Goal: Information Seeking & Learning: Learn about a topic

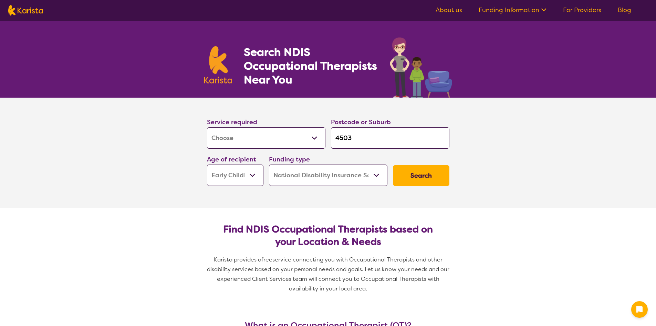
select select "[MEDICAL_DATA]"
select select "EC"
select select "NDIS"
select select "[MEDICAL_DATA]"
select select "EC"
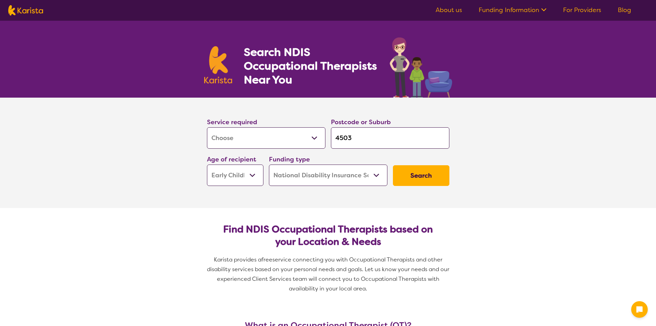
select select "NDIS"
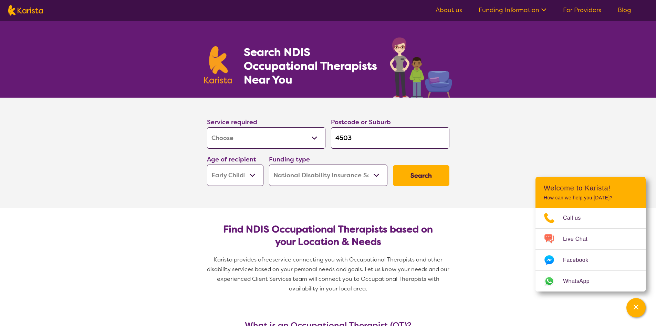
drag, startPoint x: 359, startPoint y: 139, endPoint x: 243, endPoint y: 151, distance: 116.4
click at [243, 151] on div "Service required Allied Health Assistant Assessment ([MEDICAL_DATA] or [MEDICAL…" at bounding box center [328, 151] width 248 height 74
click at [381, 142] on input "4503" at bounding box center [390, 137] width 119 height 21
click at [168, 172] on section "Service required Allied Health Assistant Assessment ([MEDICAL_DATA] or [MEDICAL…" at bounding box center [328, 153] width 656 height 110
click at [363, 134] on input "4503" at bounding box center [390, 137] width 119 height 21
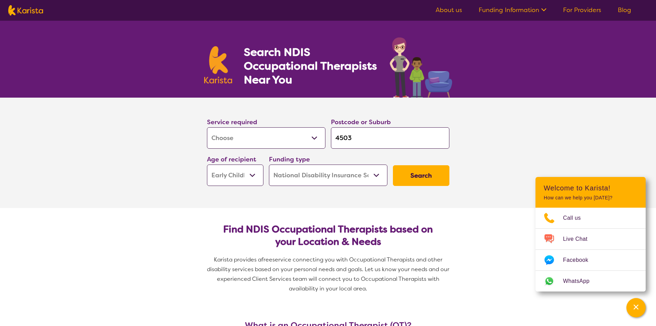
type input "450"
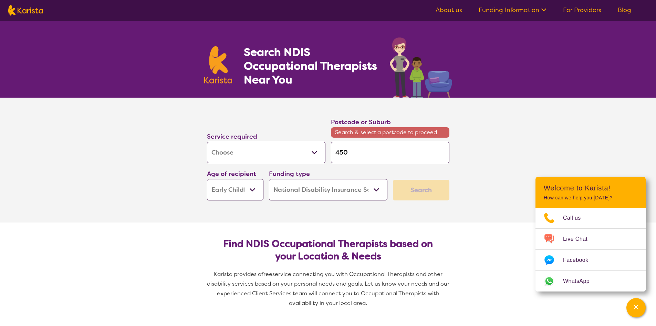
type input "45"
type input "4"
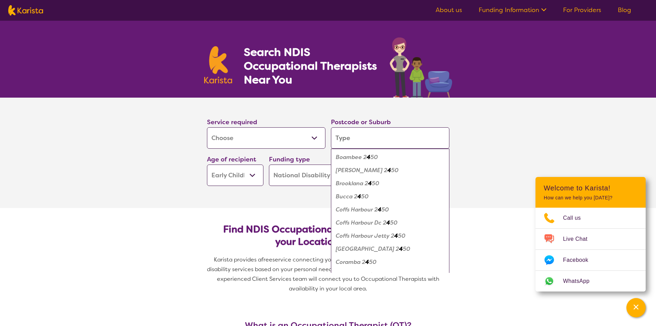
type input "4"
type input "43"
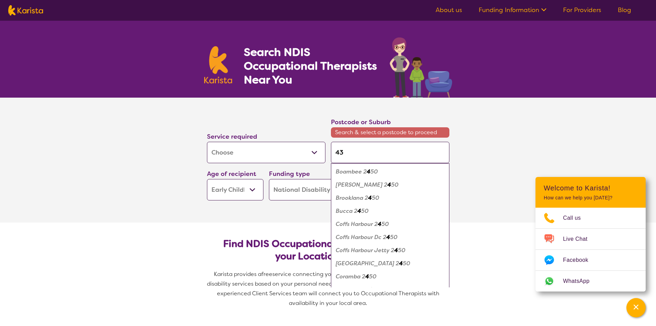
type input "4"
type input "40"
type input "403"
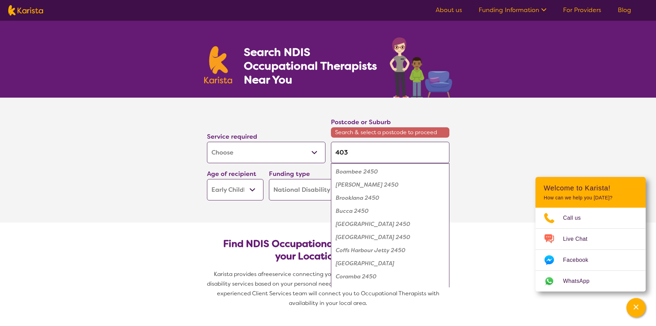
type input "403"
type input "4030"
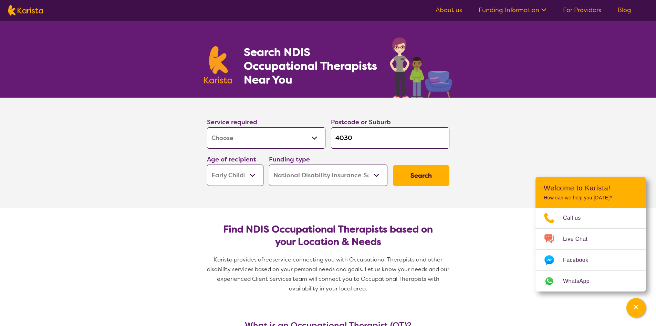
click at [392, 141] on input "4030" at bounding box center [390, 137] width 119 height 21
type input "403"
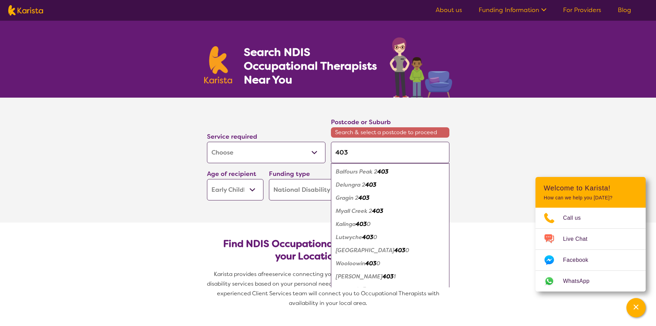
type input "4030"
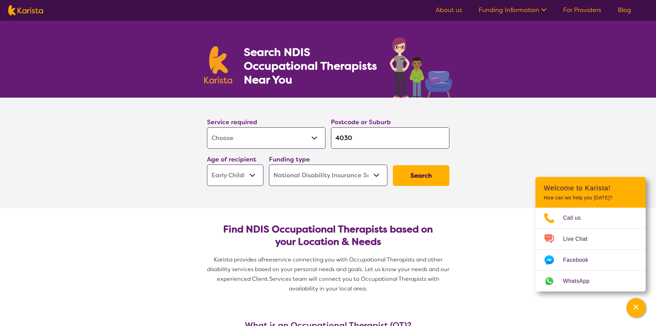
click at [385, 135] on input "4030" at bounding box center [390, 137] width 119 height 21
type input "403"
type input "4030"
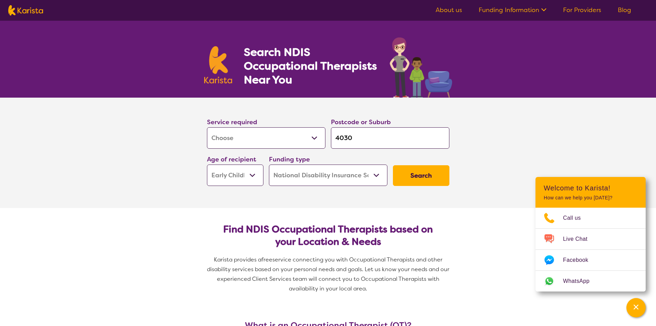
type input "403"
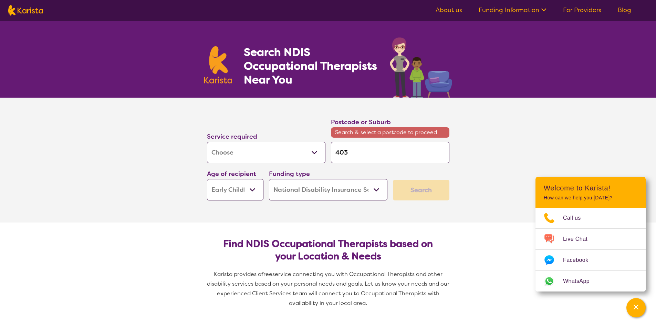
type input "4034"
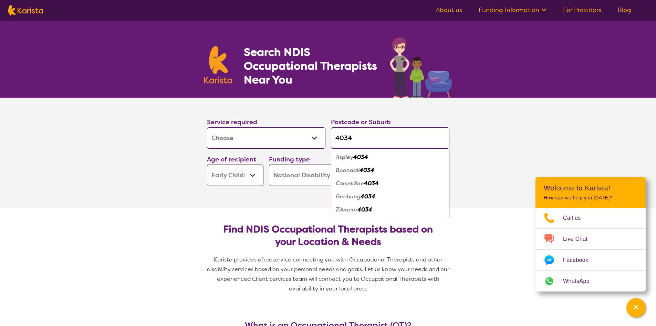
type input "4034"
click at [360, 186] on em "Carseldine" at bounding box center [350, 183] width 28 height 7
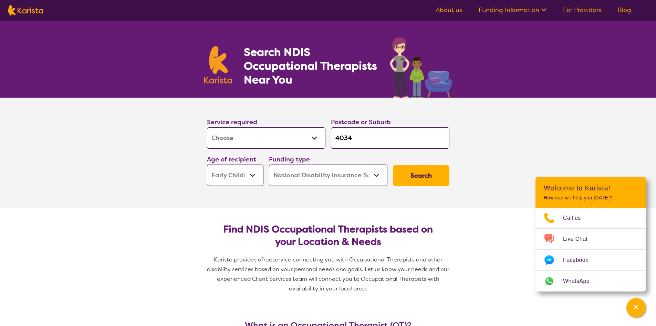
click at [402, 174] on button "Search" at bounding box center [421, 175] width 57 height 21
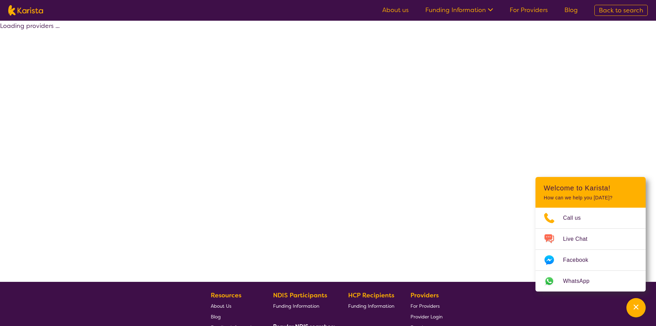
select select "by_score"
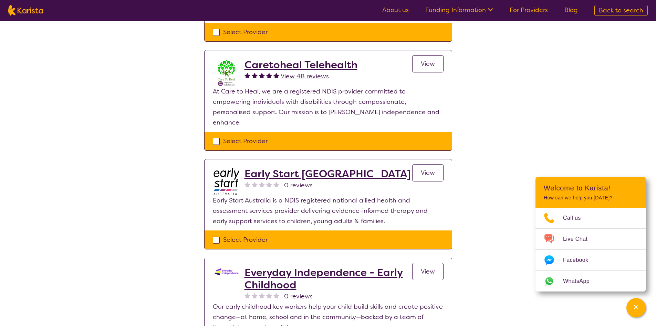
scroll to position [379, 0]
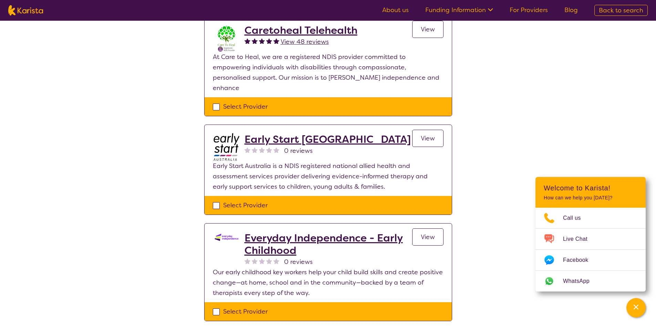
click at [293, 133] on h2 "Early Start [GEOGRAPHIC_DATA]" at bounding box center [328, 139] width 166 height 12
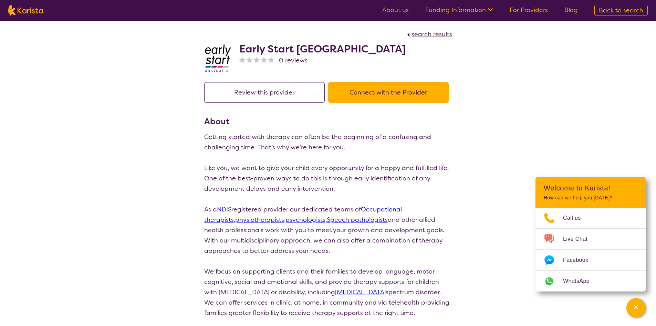
select select "by_score"
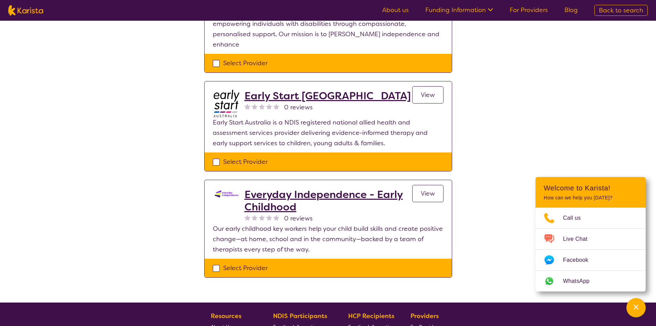
scroll to position [372, 0]
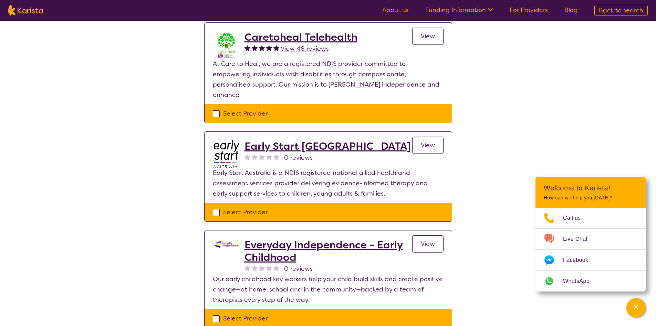
click at [308, 140] on h2 "Early Start [GEOGRAPHIC_DATA]" at bounding box center [328, 146] width 166 height 12
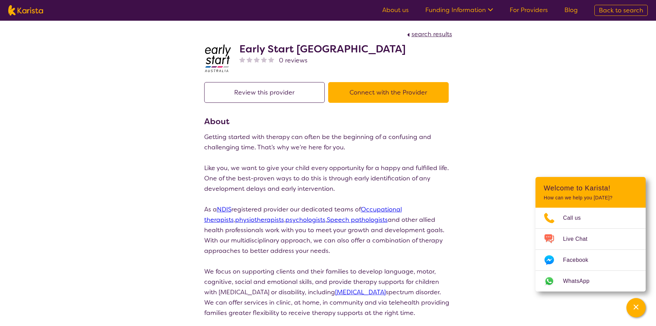
scroll to position [122, 0]
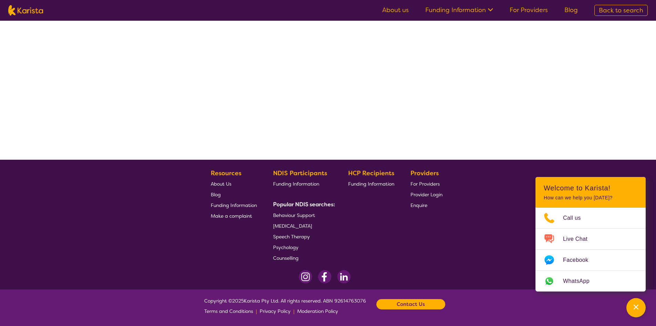
select select "by_score"
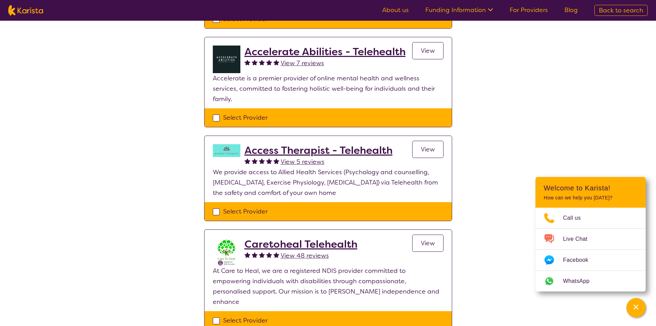
scroll to position [225, 0]
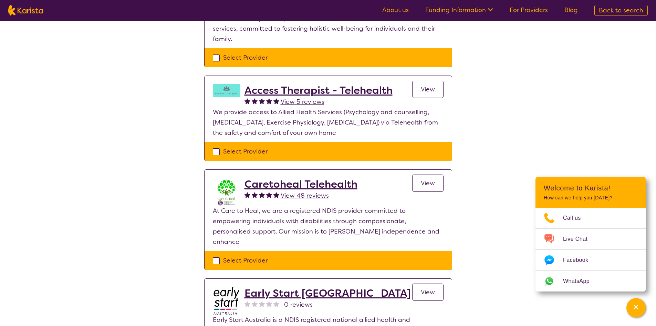
click at [278, 178] on h2 "Caretoheal Telehealth" at bounding box center [301, 184] width 113 height 12
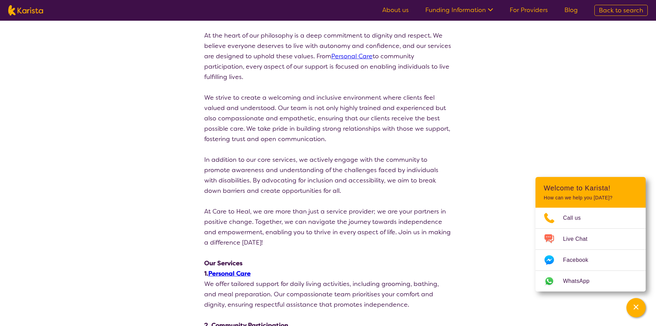
select select "by_score"
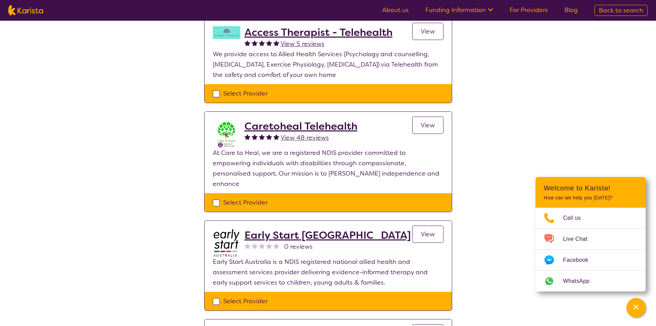
scroll to position [191, 0]
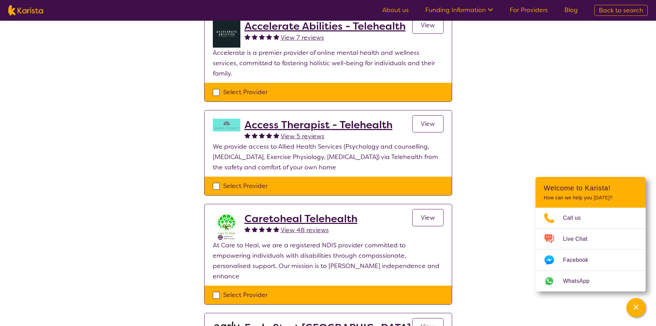
click at [288, 212] on h2 "Caretoheal Telehealth" at bounding box center [301, 218] width 113 height 12
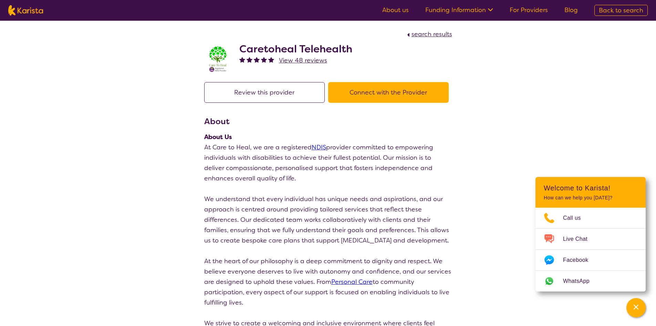
scroll to position [191, 0]
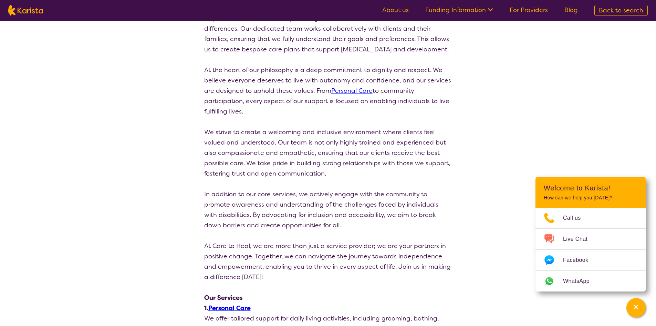
select select "by_score"
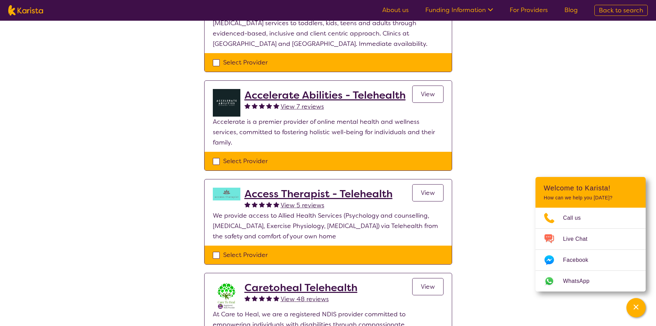
scroll to position [19, 0]
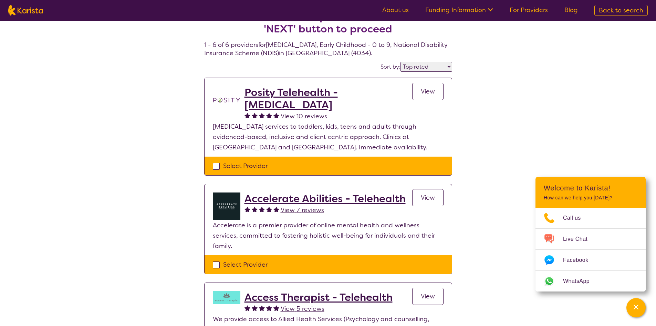
click at [303, 91] on h2 "Posity Telehealth - [MEDICAL_DATA]" at bounding box center [329, 98] width 168 height 25
